Goal: Task Accomplishment & Management: Manage account settings

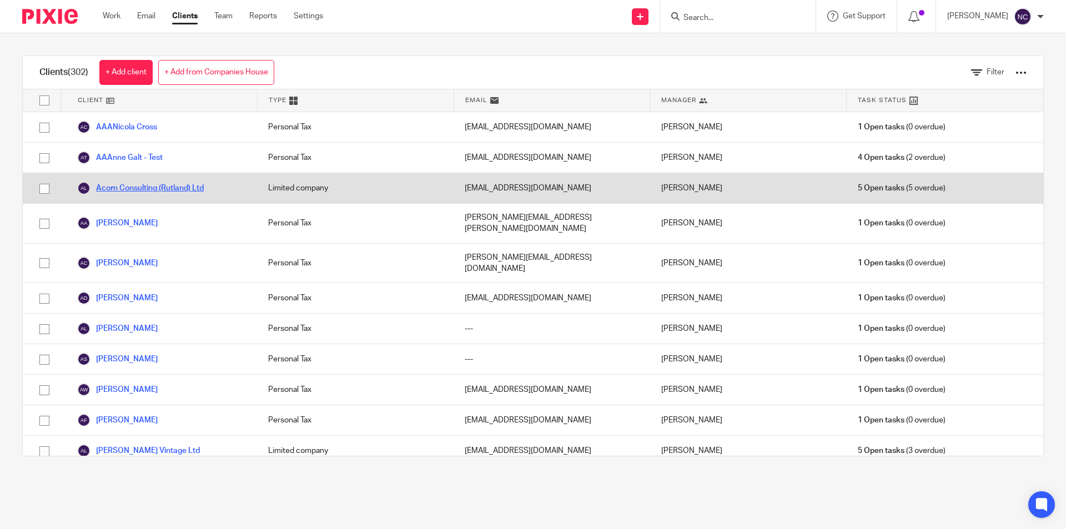
click at [146, 189] on link "Acorn Consulting (Rutland) Ltd" at bounding box center [140, 188] width 127 height 13
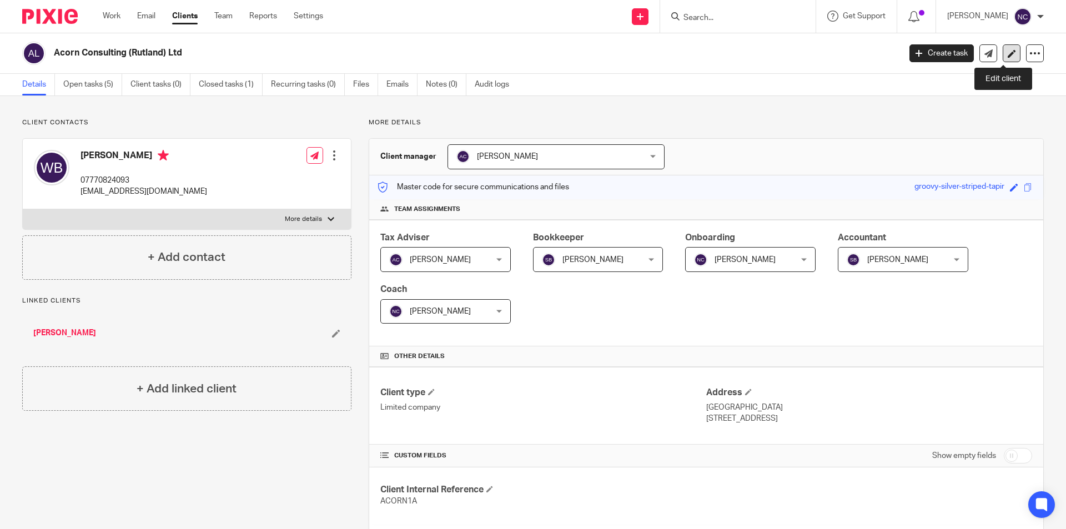
click at [1002, 54] on link at bounding box center [1011, 53] width 18 height 18
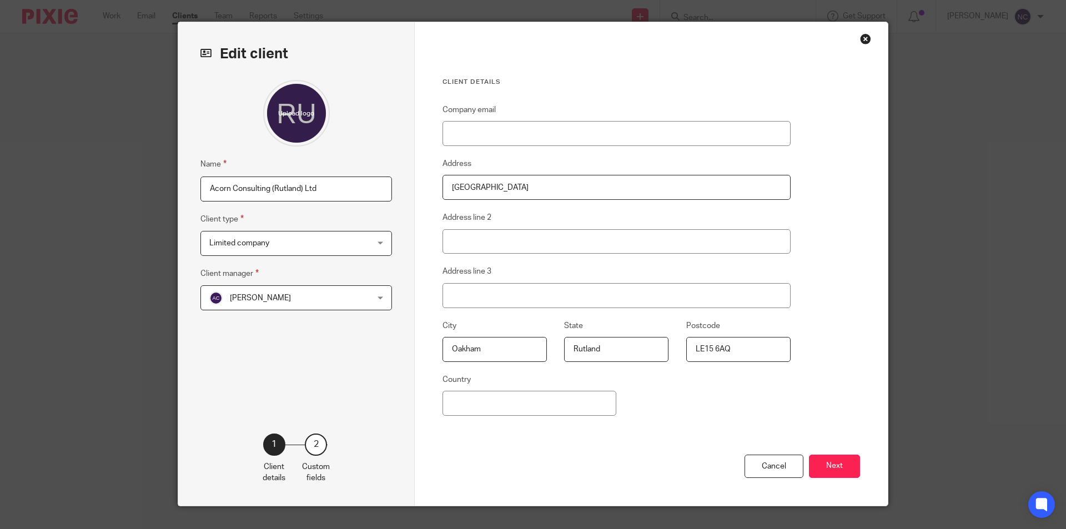
scroll to position [44, 0]
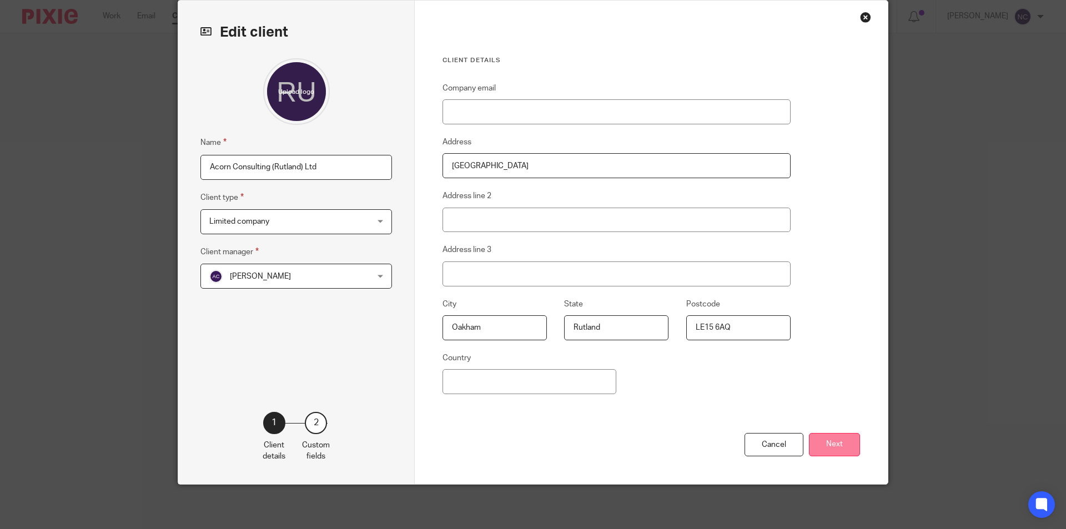
click at [829, 447] on button "Next" at bounding box center [834, 445] width 51 height 24
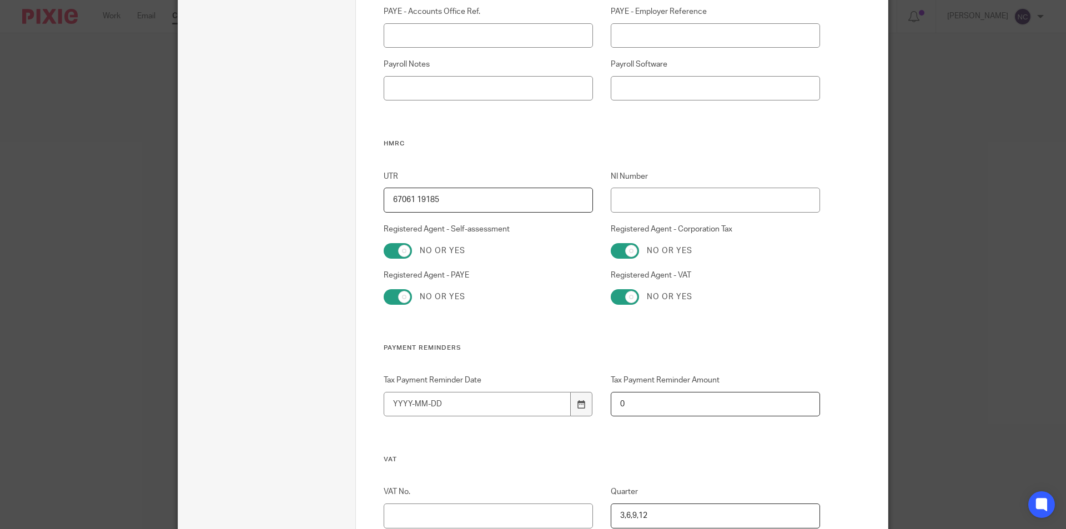
scroll to position [0, 0]
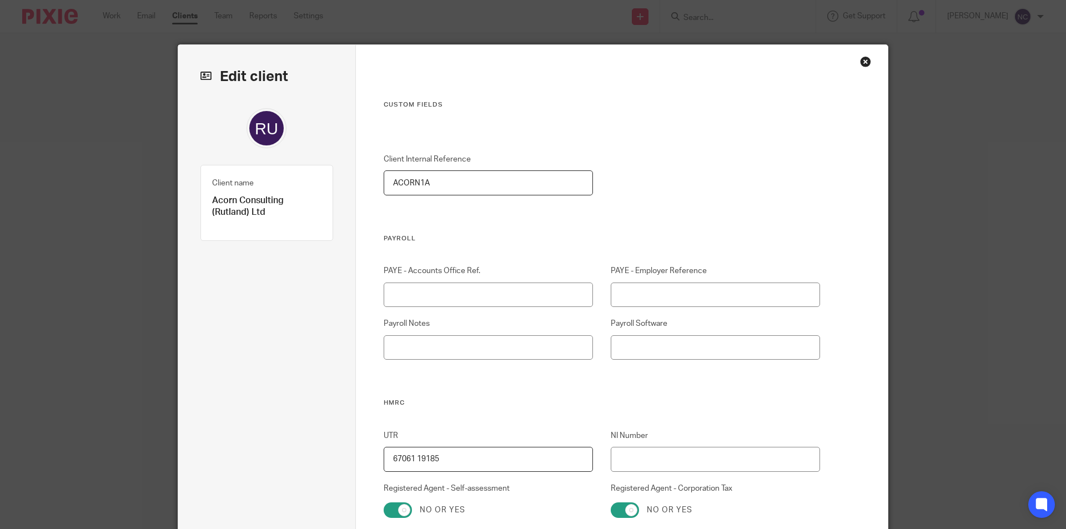
click at [860, 63] on div "Close this dialog window" at bounding box center [865, 61] width 11 height 11
click at [860, 64] on div "Close this dialog window" at bounding box center [865, 61] width 11 height 11
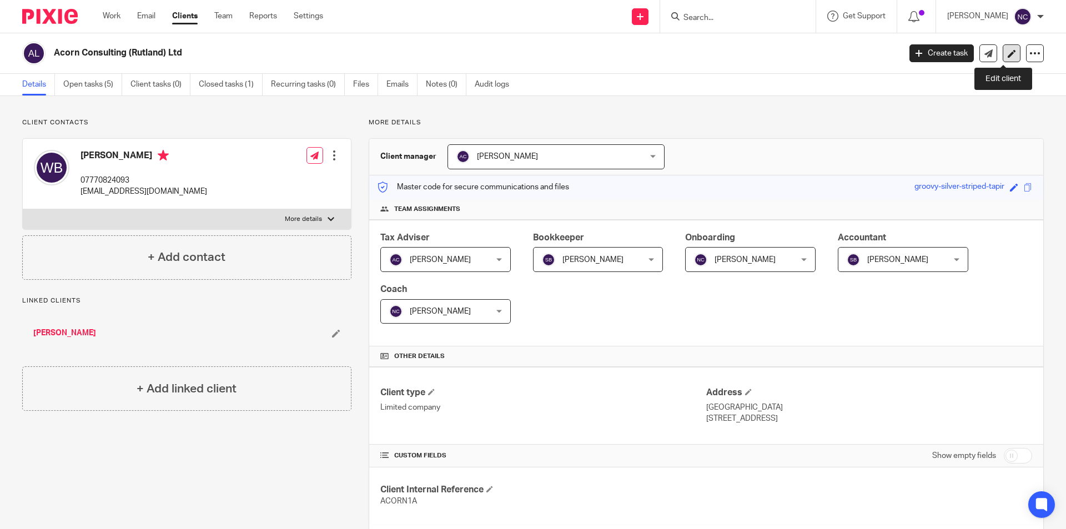
click at [1007, 49] on icon at bounding box center [1011, 53] width 8 height 8
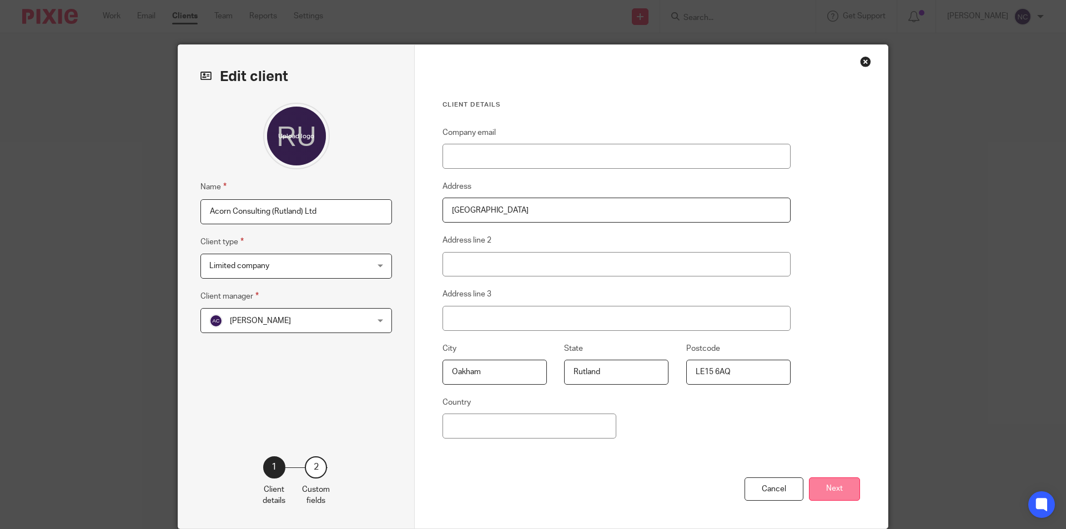
click at [832, 488] on button "Next" at bounding box center [834, 489] width 51 height 24
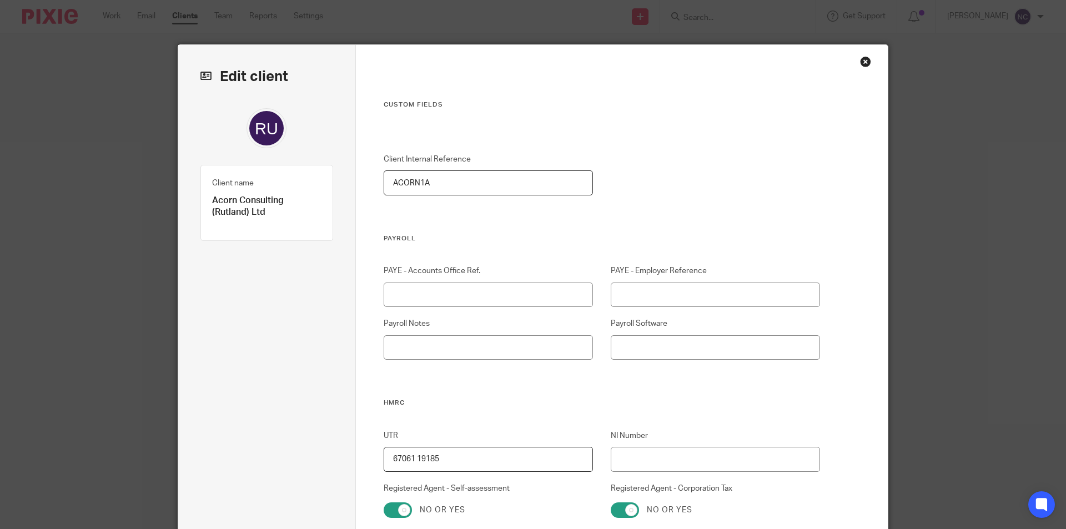
click at [865, 63] on div "Close this dialog window" at bounding box center [865, 61] width 11 height 11
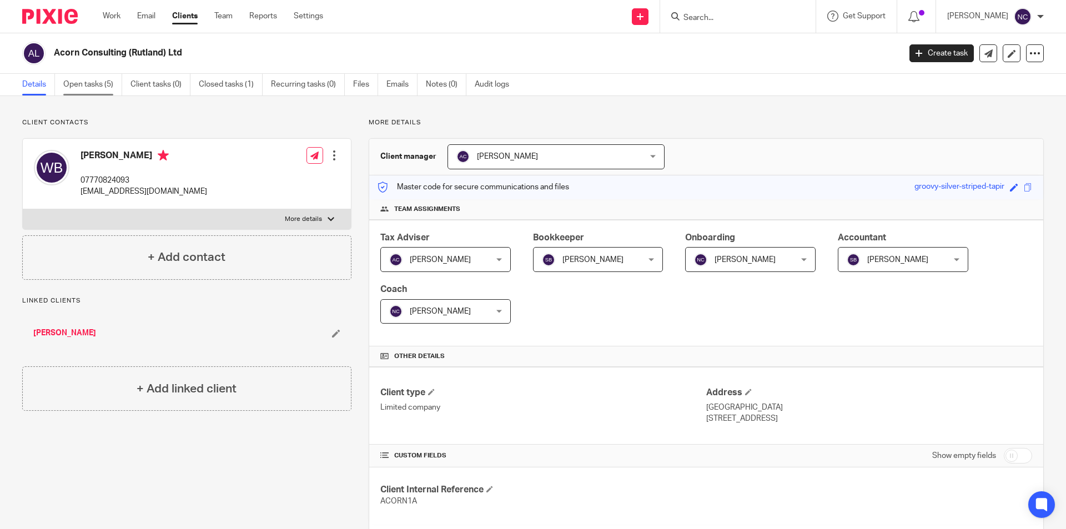
click at [89, 85] on link "Open tasks (5)" at bounding box center [92, 85] width 59 height 22
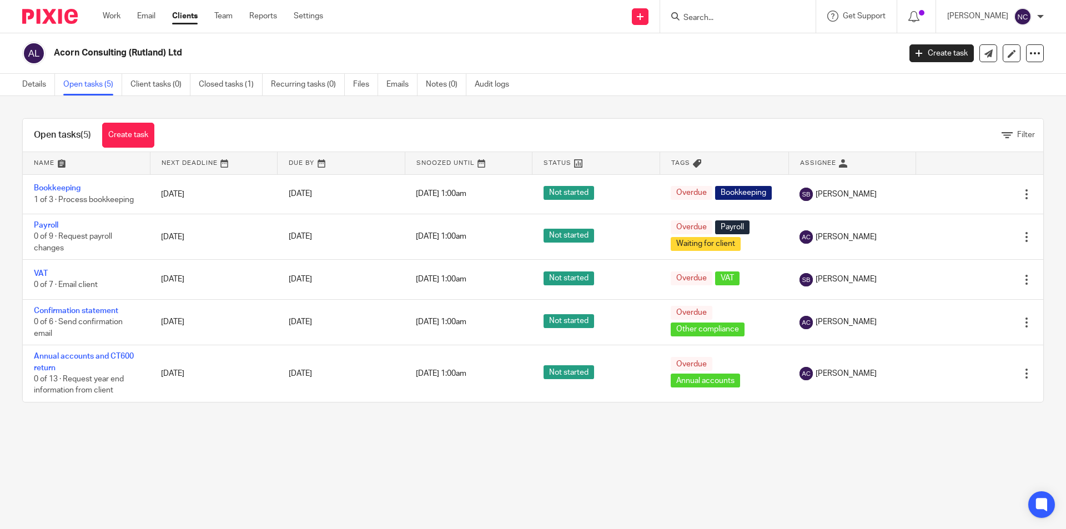
click at [547, 129] on div "Filter" at bounding box center [604, 135] width 878 height 12
